Goal: Task Accomplishment & Management: Use online tool/utility

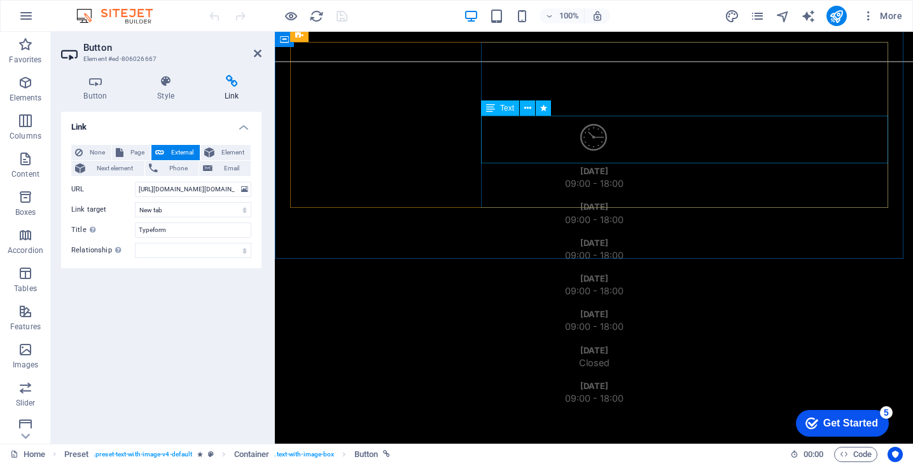
scroll to position [2455, 0]
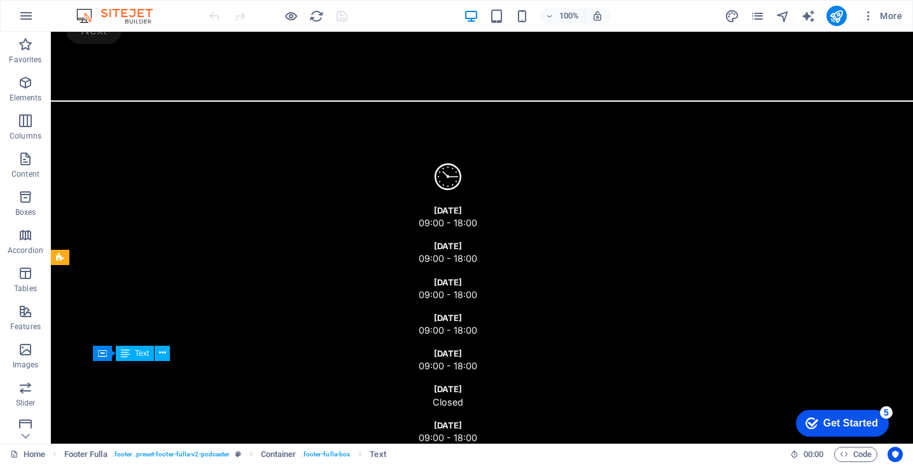
scroll to position [2332, 0]
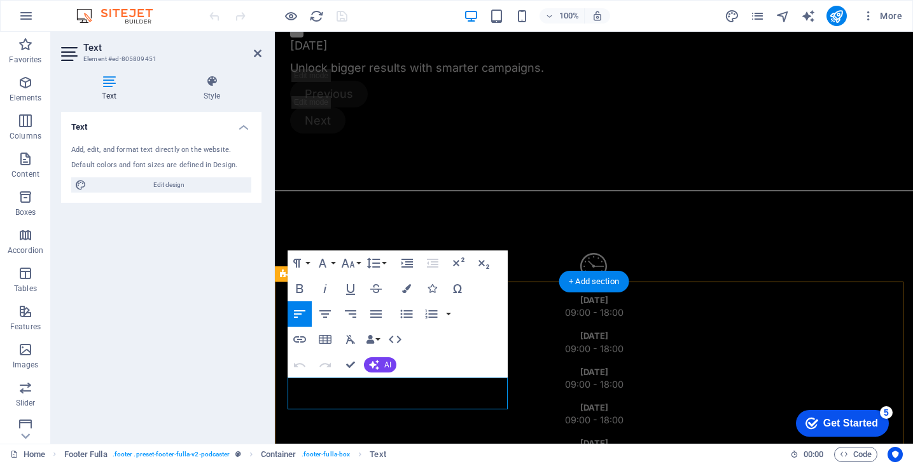
scroll to position [2438, 0]
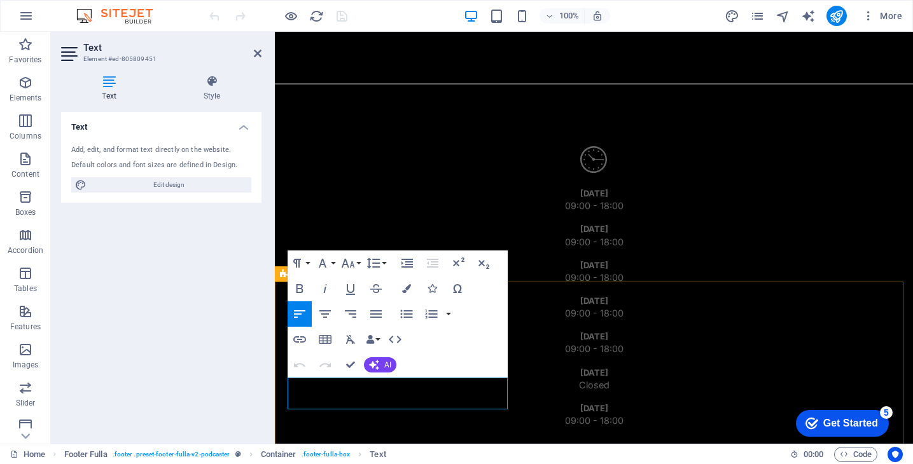
drag, startPoint x: 403, startPoint y: 387, endPoint x: 275, endPoint y: 382, distance: 127.3
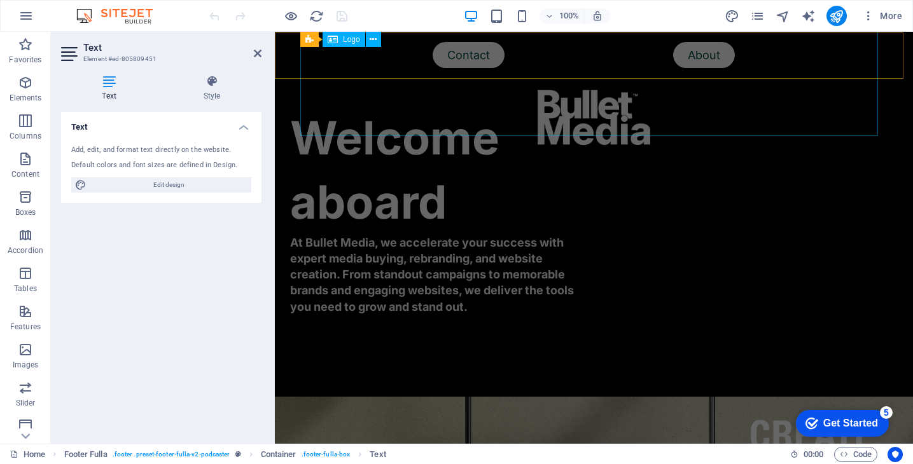
scroll to position [0, 0]
click at [468, 66] on div at bounding box center [593, 112] width 587 height 161
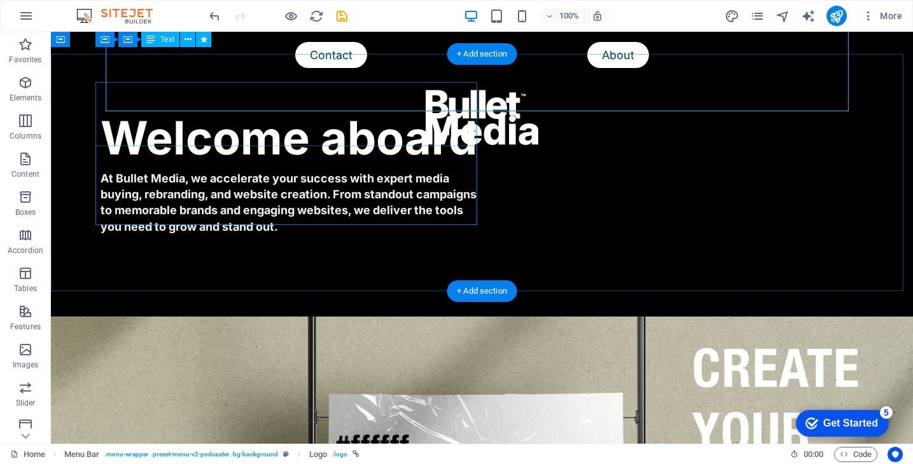
scroll to position [1029, 0]
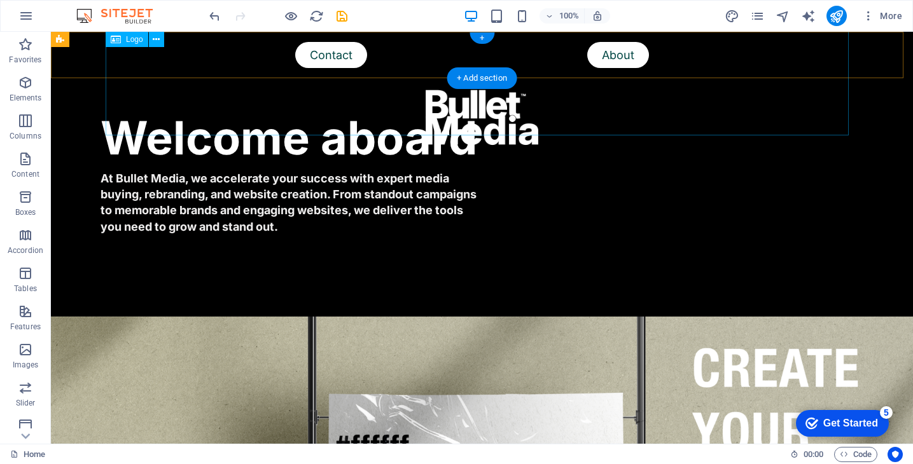
click at [338, 55] on div at bounding box center [481, 112] width 811 height 161
click at [332, 55] on div at bounding box center [481, 112] width 811 height 161
click at [325, 57] on div at bounding box center [481, 112] width 811 height 161
select select "px"
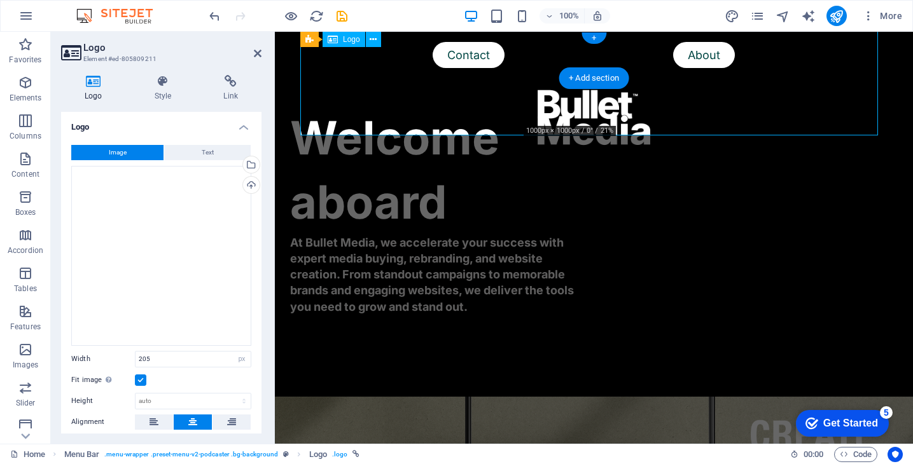
click at [464, 57] on div at bounding box center [593, 112] width 587 height 161
click at [760, 19] on icon "pages" at bounding box center [757, 16] width 15 height 15
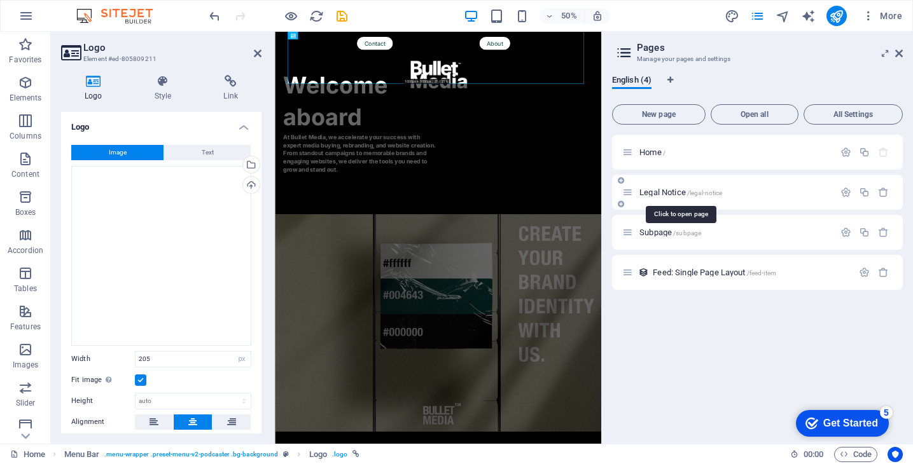
click at [665, 189] on span "Legal Notice /legal-notice" at bounding box center [680, 193] width 83 height 10
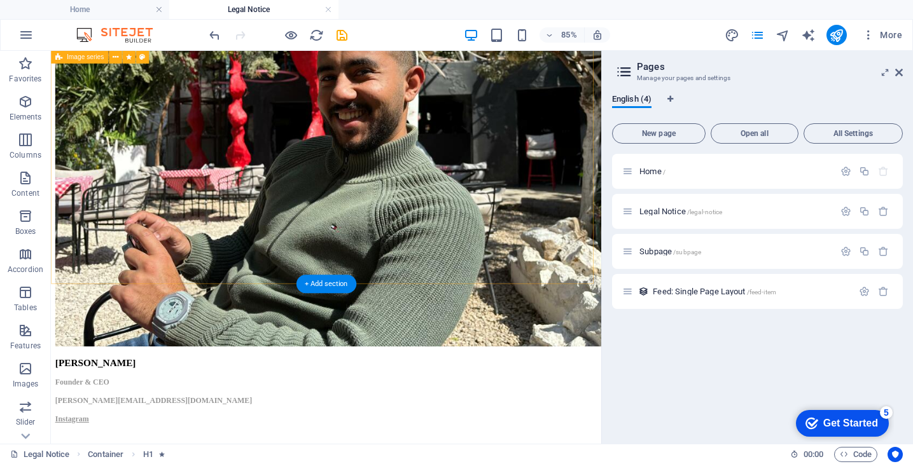
scroll to position [326, 0]
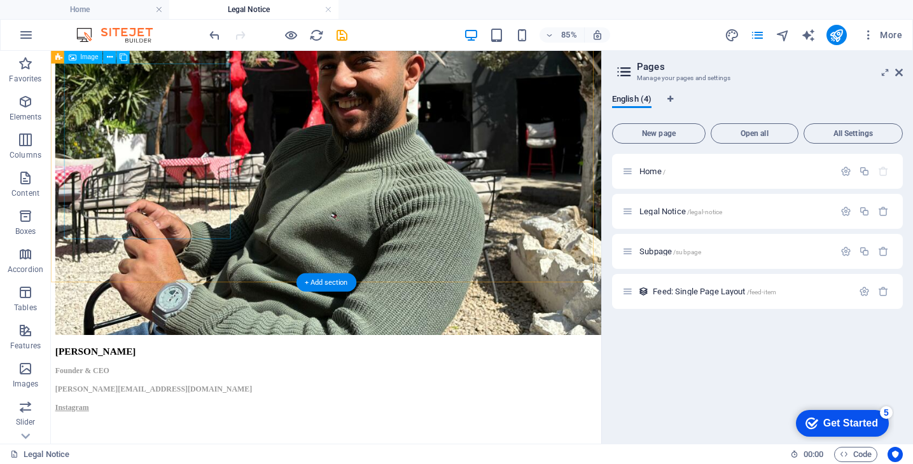
click at [139, 221] on figure "[PERSON_NAME] Founder & CEO [PERSON_NAME][EMAIL_ADDRESS][DOMAIN_NAME] Instagram" at bounding box center [374, 187] width 637 height 579
click at [168, 232] on figure "[PERSON_NAME] Founder & CEO [PERSON_NAME][EMAIL_ADDRESS][DOMAIN_NAME] Instagram" at bounding box center [374, 187] width 637 height 579
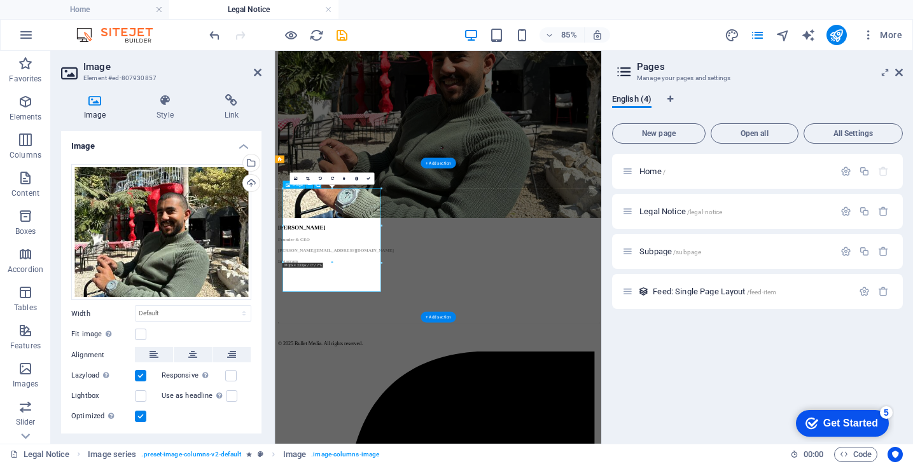
scroll to position [66, 0]
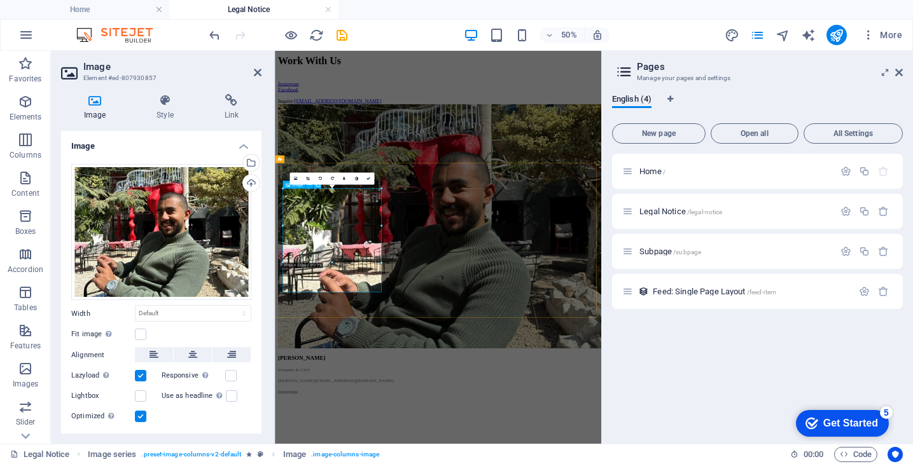
click at [434, 464] on figure "[PERSON_NAME] Founder & CEO [PERSON_NAME][EMAIL_ADDRESS][DOMAIN_NAME] Instagram" at bounding box center [601, 447] width 642 height 579
click at [384, 464] on figure "[PERSON_NAME] Founder & CEO [PERSON_NAME][EMAIL_ADDRESS][DOMAIN_NAME] Instagram" at bounding box center [601, 447] width 642 height 579
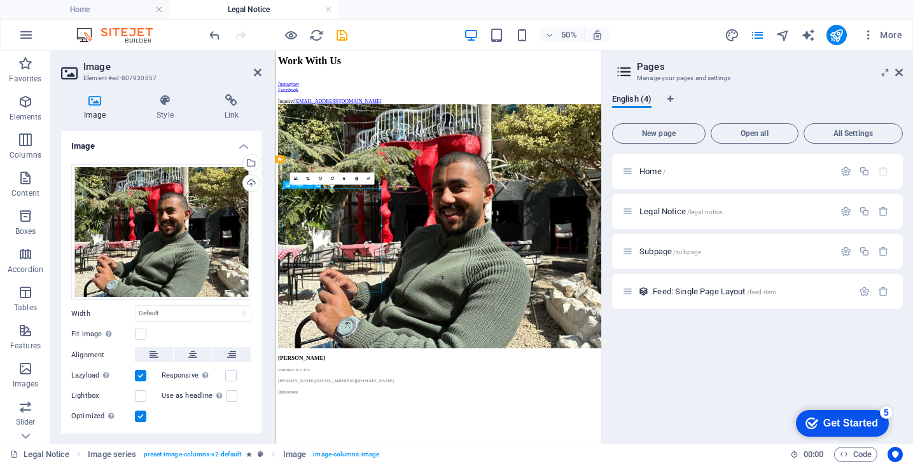
drag, startPoint x: 365, startPoint y: 527, endPoint x: 351, endPoint y: 501, distance: 29.0
click at [351, 464] on figure "[PERSON_NAME] Founder & CEO [PERSON_NAME][EMAIL_ADDRESS][DOMAIN_NAME] Instagram" at bounding box center [601, 447] width 642 height 579
click at [421, 464] on figure "[PERSON_NAME] Founder & CEO [PERSON_NAME][EMAIL_ADDRESS][DOMAIN_NAME] Instagram" at bounding box center [601, 447] width 642 height 579
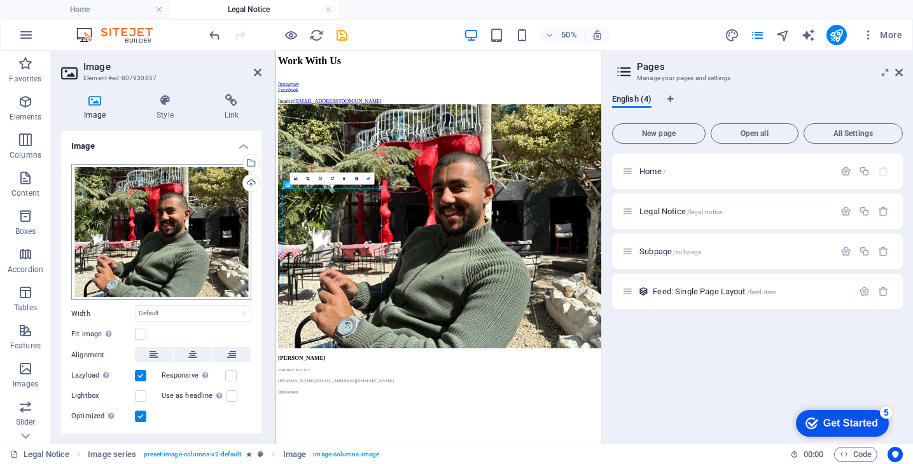
scroll to position [0, 0]
click at [161, 101] on icon at bounding box center [165, 100] width 62 height 13
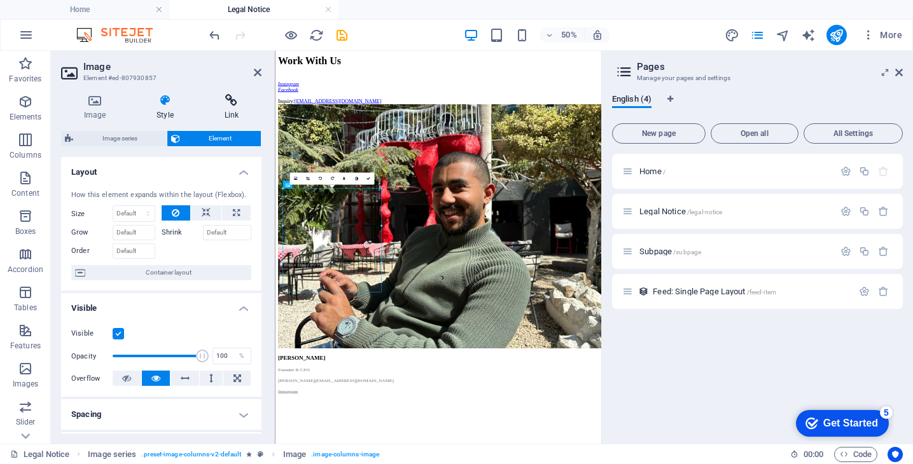
click at [219, 106] on icon at bounding box center [232, 100] width 60 height 13
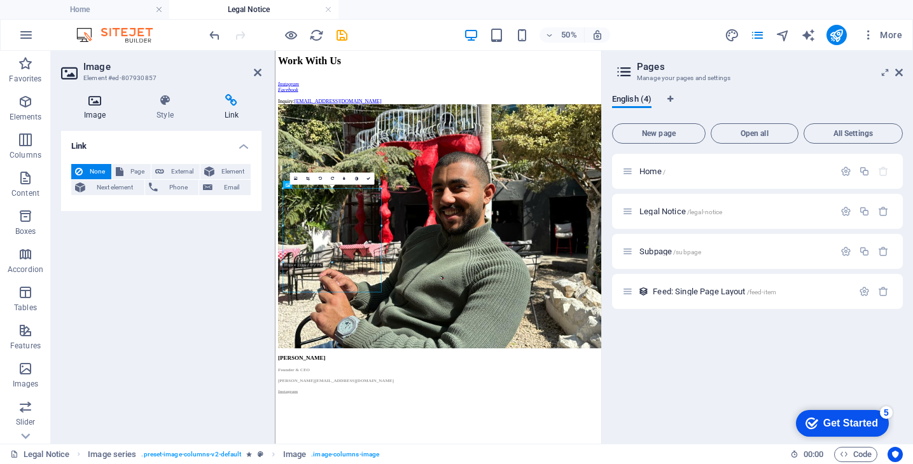
click at [98, 108] on h4 "Image" at bounding box center [97, 107] width 73 height 27
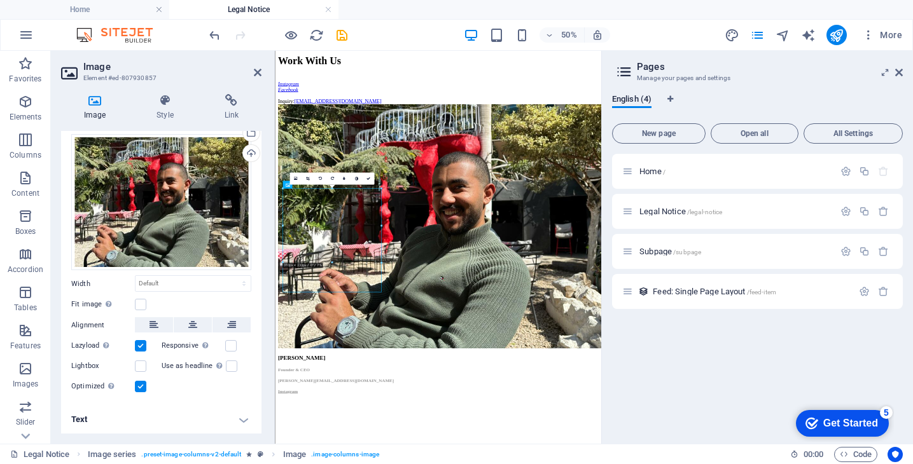
scroll to position [29, 0]
click at [222, 413] on h4 "Text" at bounding box center [161, 420] width 200 height 31
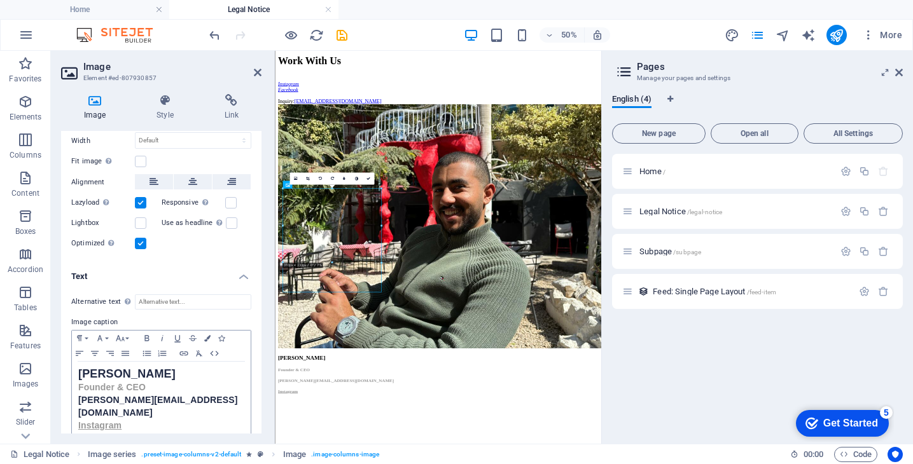
scroll to position [172, 0]
click at [193, 398] on p "[PERSON_NAME][EMAIL_ADDRESS][DOMAIN_NAME]" at bounding box center [161, 407] width 166 height 25
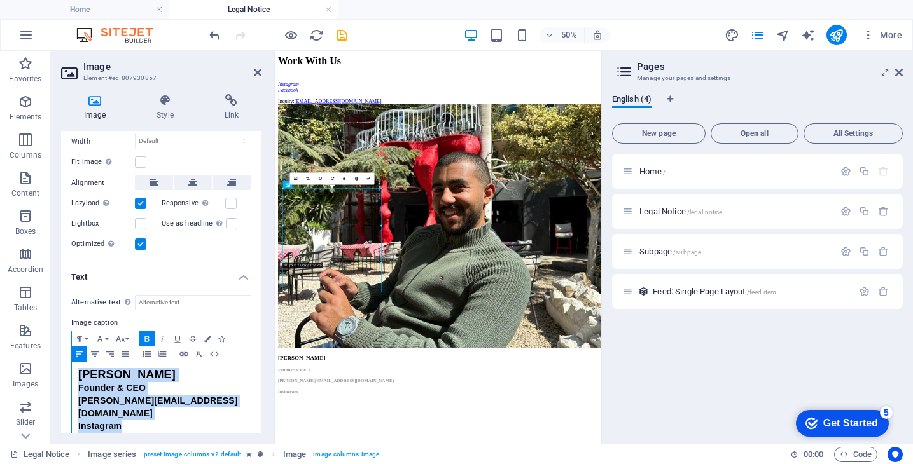
copy div "[PERSON_NAME] Founder & CEO [PERSON_NAME][EMAIL_ADDRESS][DOMAIN_NAME] Instagram"
